Goal: Transaction & Acquisition: Purchase product/service

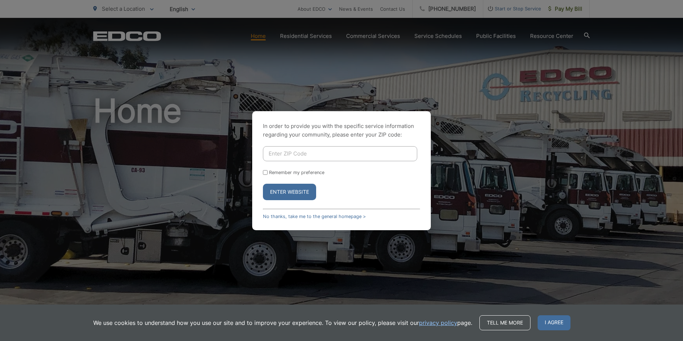
click at [311, 151] on input "Enter ZIP Code" at bounding box center [340, 153] width 154 height 15
type input "92075"
click at [277, 189] on button "Enter Website" at bounding box center [289, 191] width 53 height 16
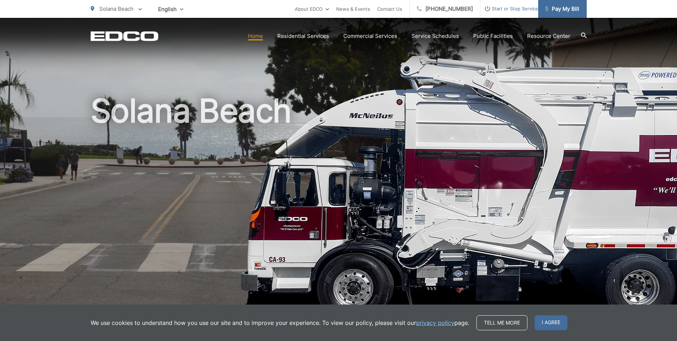
click at [567, 7] on span "Pay My Bill" at bounding box center [562, 9] width 34 height 9
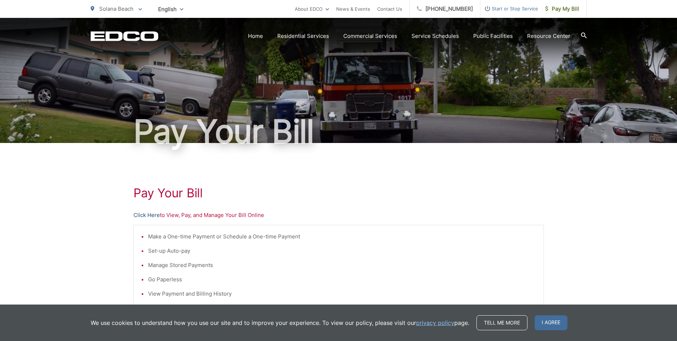
click at [149, 213] on link "Click Here" at bounding box center [147, 215] width 26 height 9
